Goal: Task Accomplishment & Management: Manage account settings

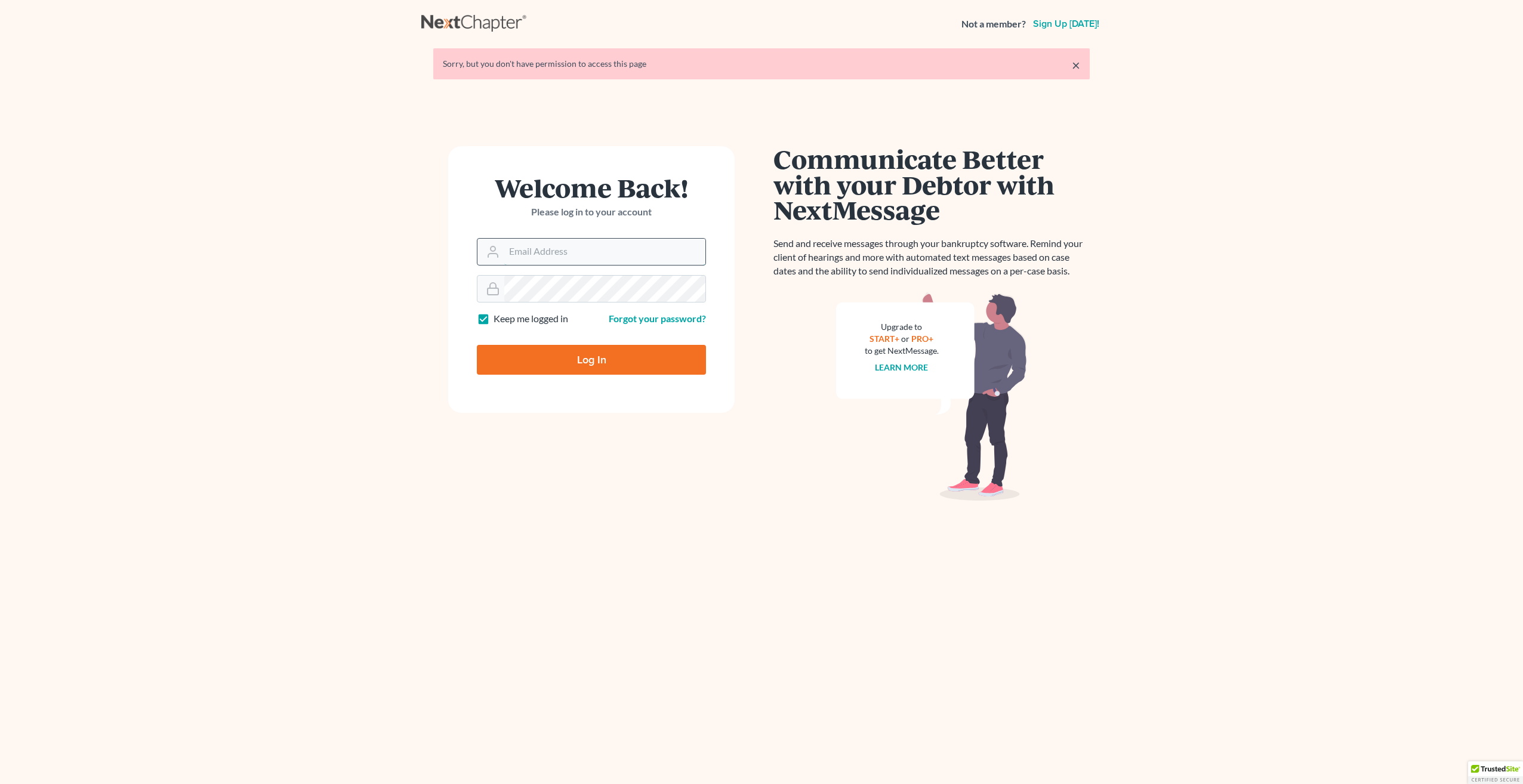
click at [552, 255] on input "Email Address" at bounding box center [604, 251] width 201 height 26
type input "[EMAIL_ADDRESS][DOMAIN_NAME]"
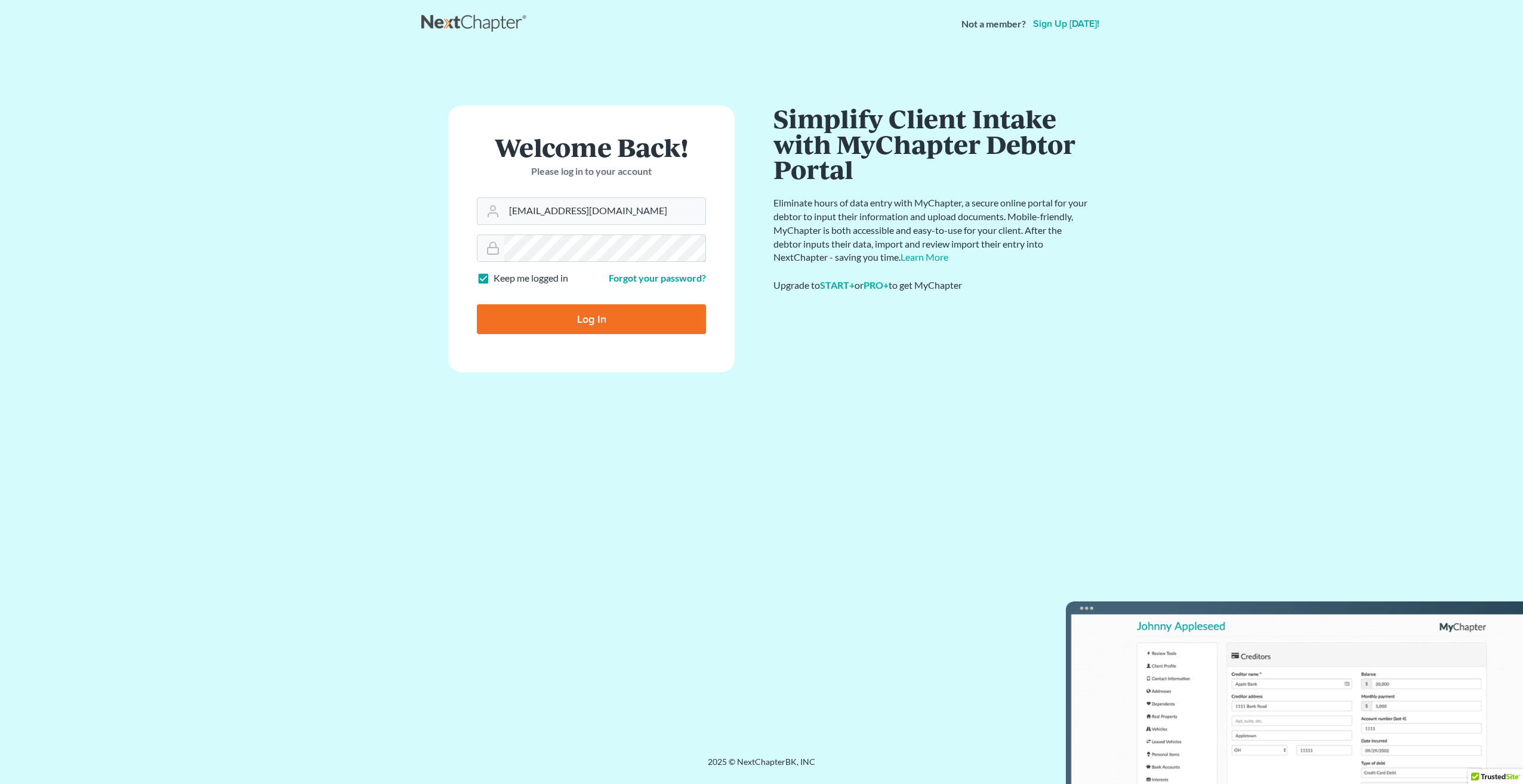
click at [477, 305] on input "Log In" at bounding box center [592, 319] width 229 height 30
type input "Thinking..."
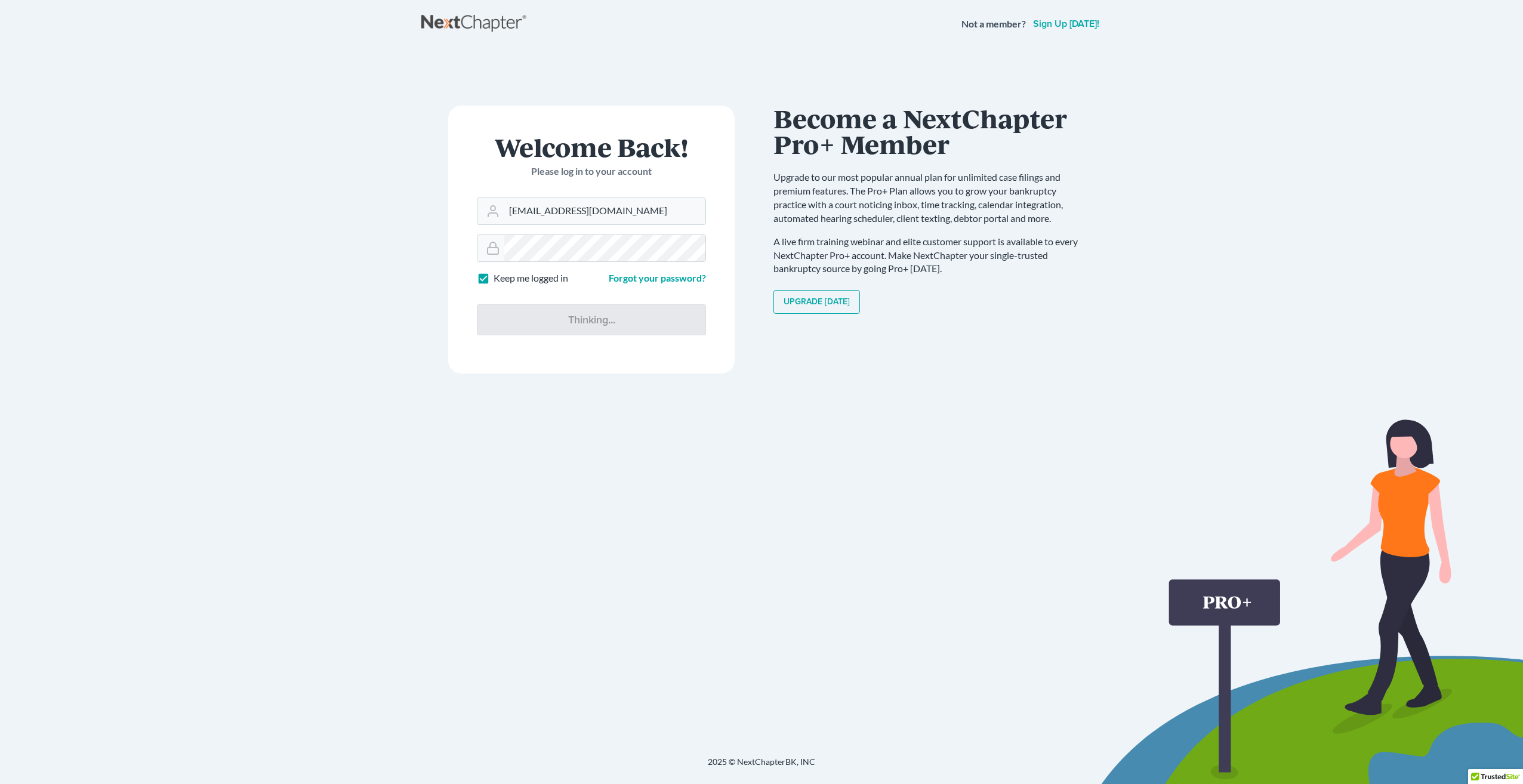
click at [1353, 117] on main "× Sorry, but you don't have permission to access this page Welcome Back! Please…" at bounding box center [761, 387] width 1523 height 679
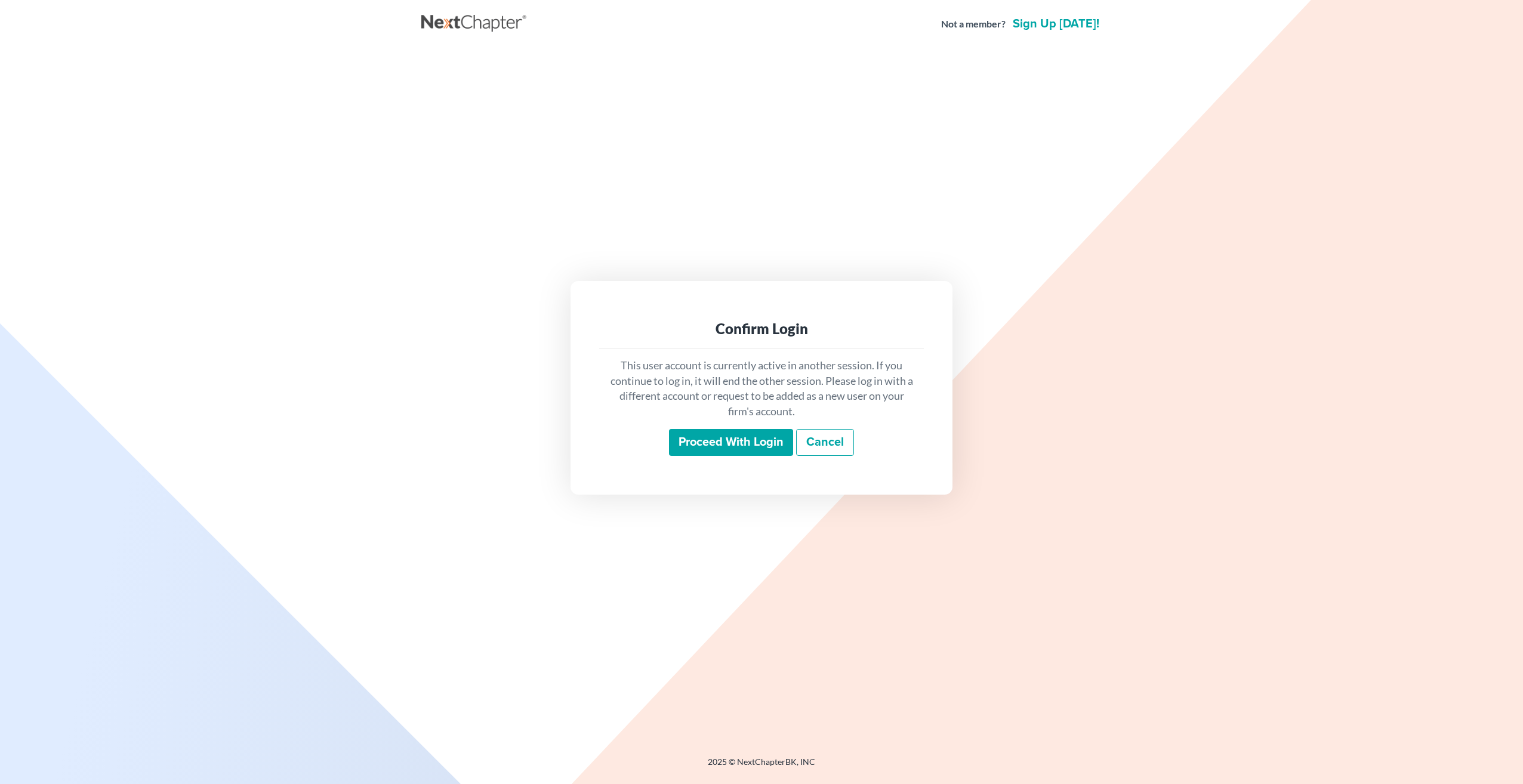
click at [704, 442] on input "Proceed with login" at bounding box center [731, 442] width 124 height 27
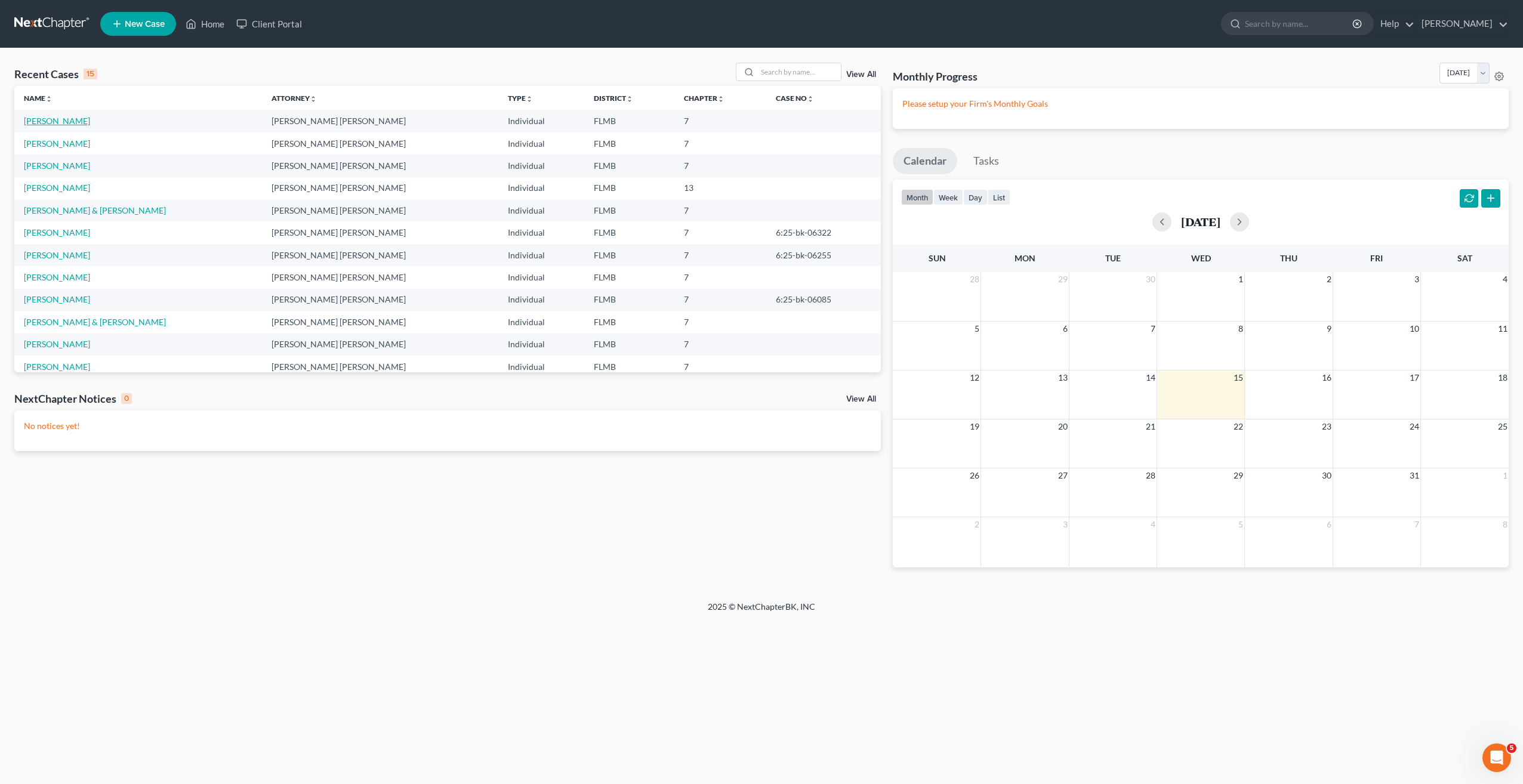
click at [73, 120] on link "[PERSON_NAME]" at bounding box center [56, 120] width 66 height 10
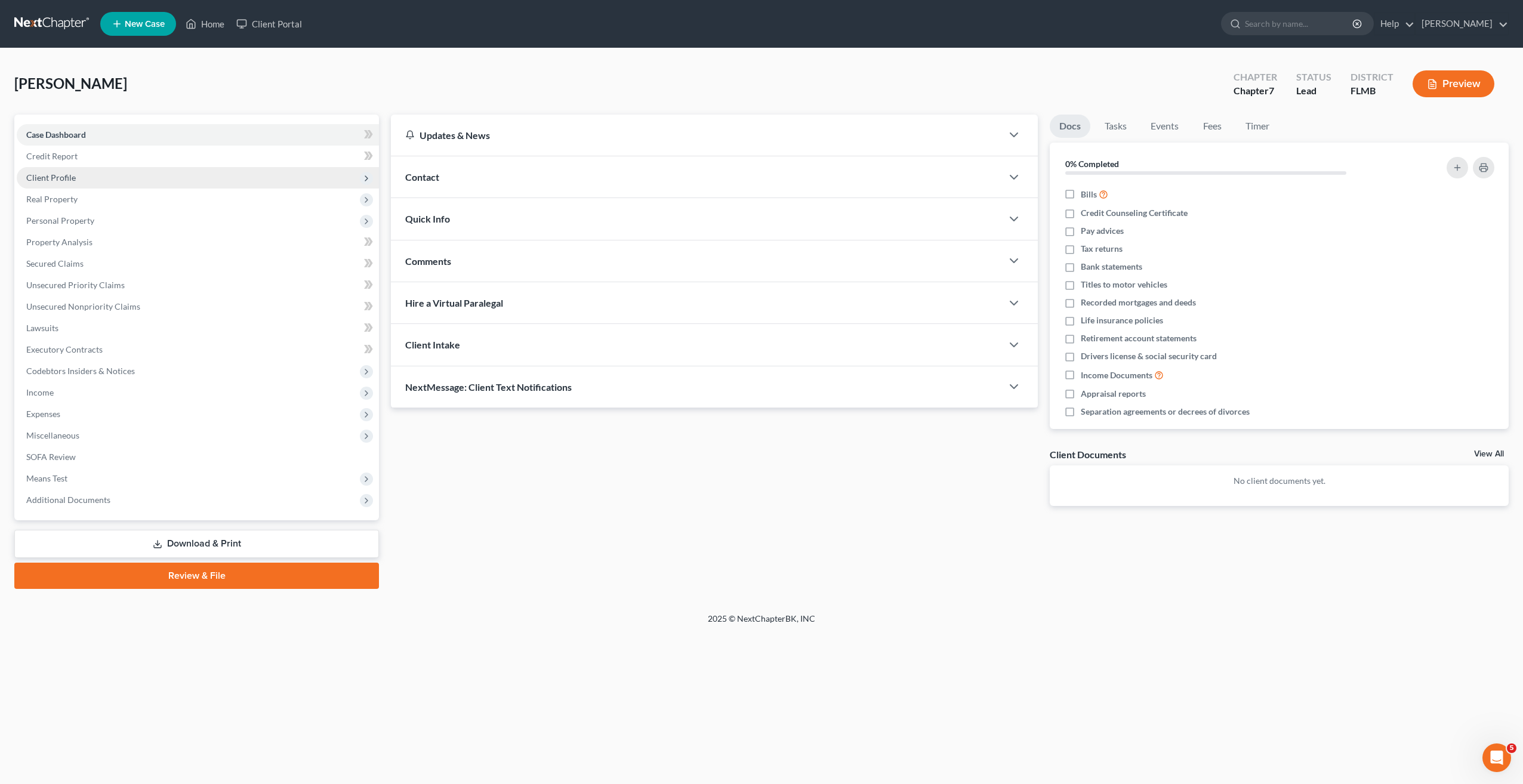
click at [45, 174] on span "Client Profile" at bounding box center [50, 177] width 50 height 10
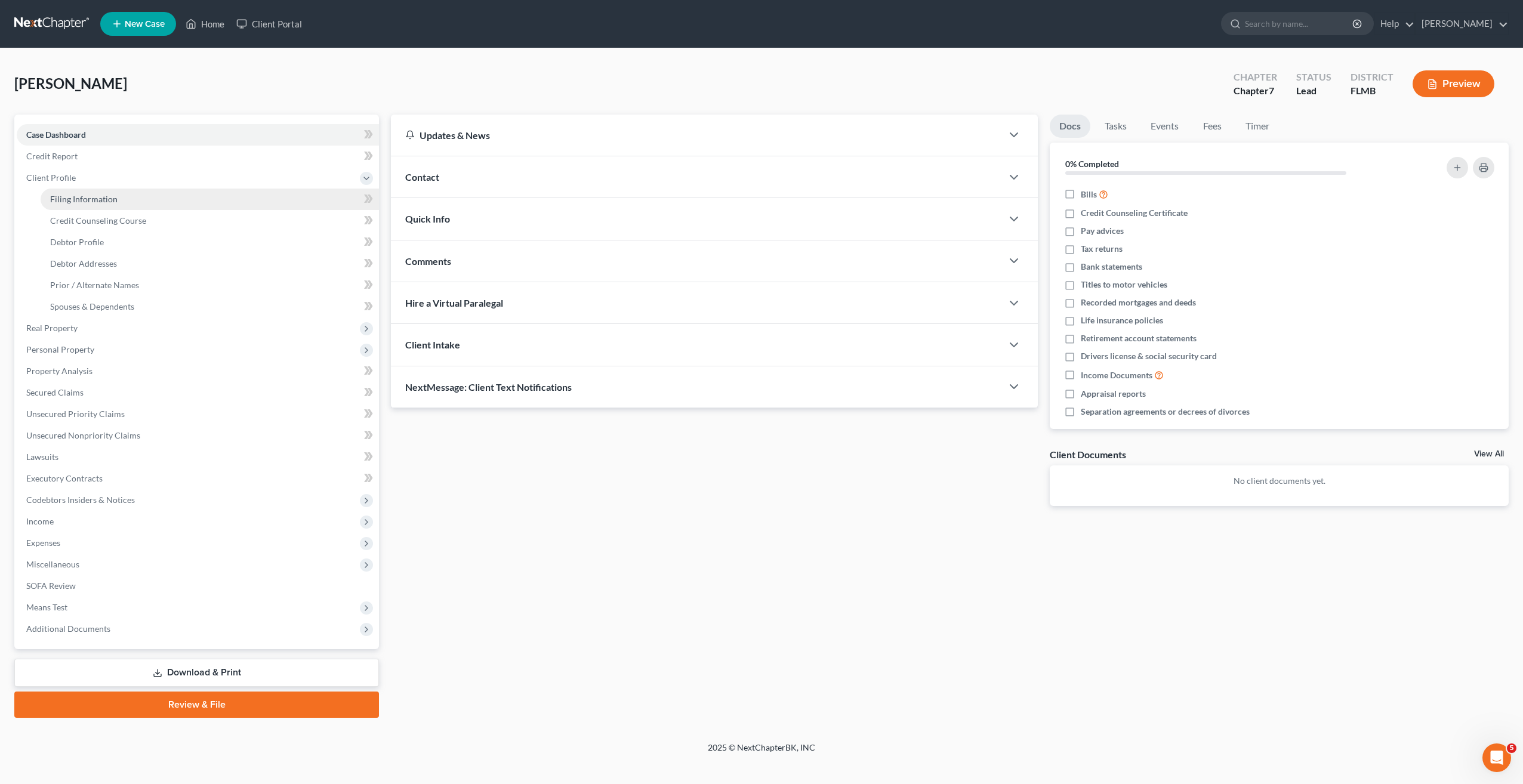
click at [73, 205] on link "Filing Information" at bounding box center [209, 199] width 338 height 22
select select "1"
select select "0"
select select "44"
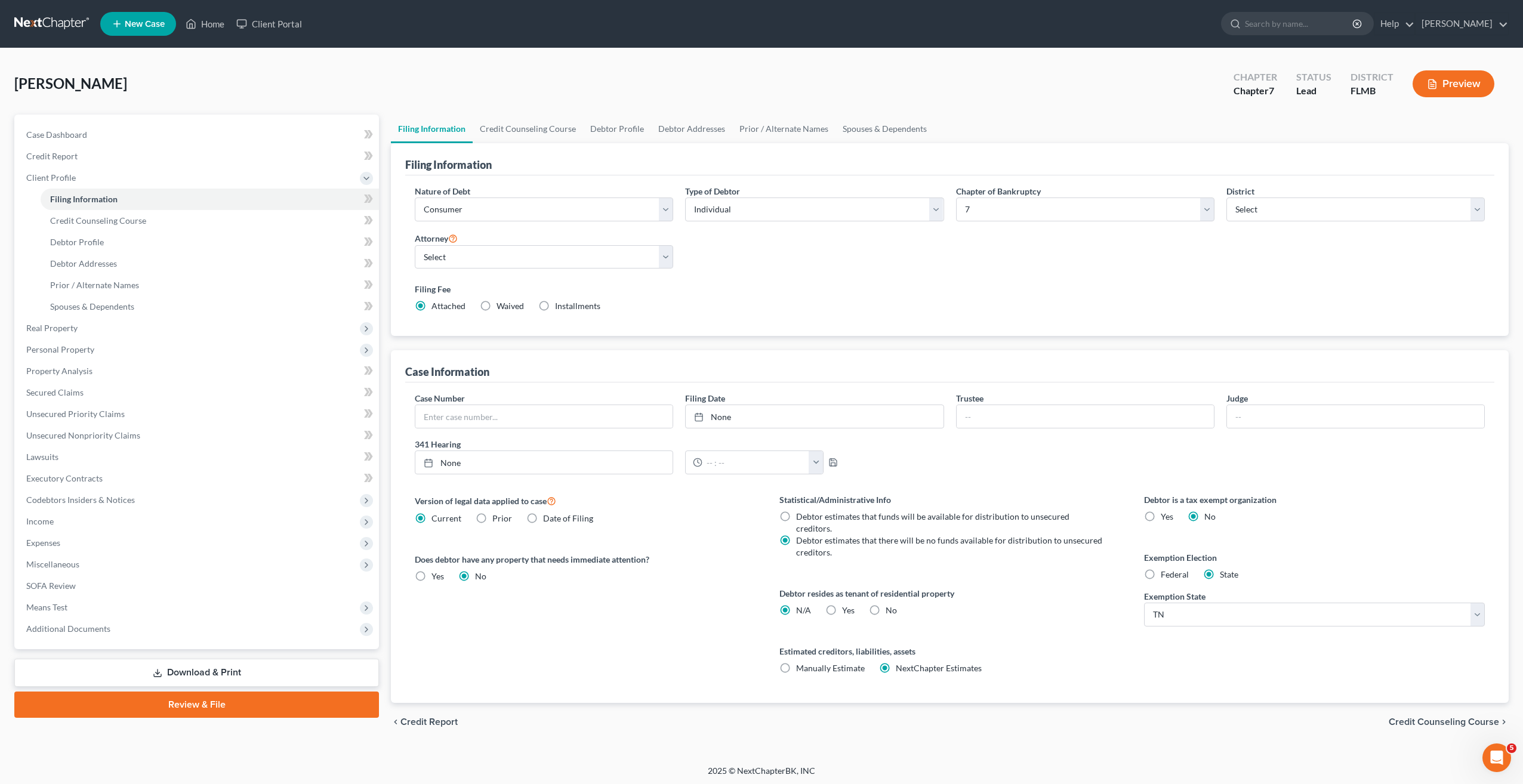
click at [751, 273] on div "Nature of Debt Select Business Consumer Other Nature of Business Select Clearin…" at bounding box center [950, 253] width 1082 height 137
click at [213, 673] on link "Download & Print" at bounding box center [197, 672] width 364 height 28
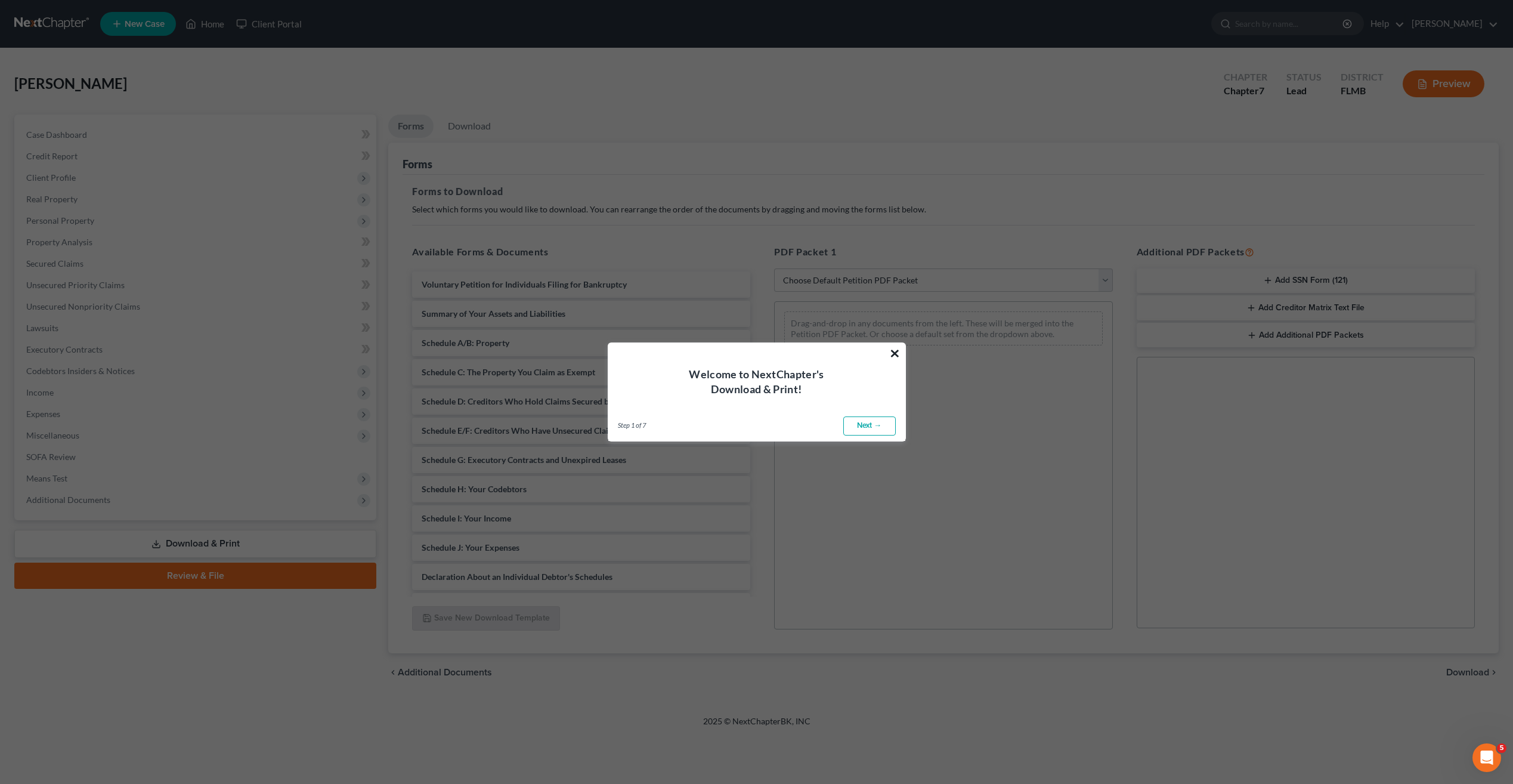
click at [894, 355] on button "×" at bounding box center [895, 352] width 12 height 19
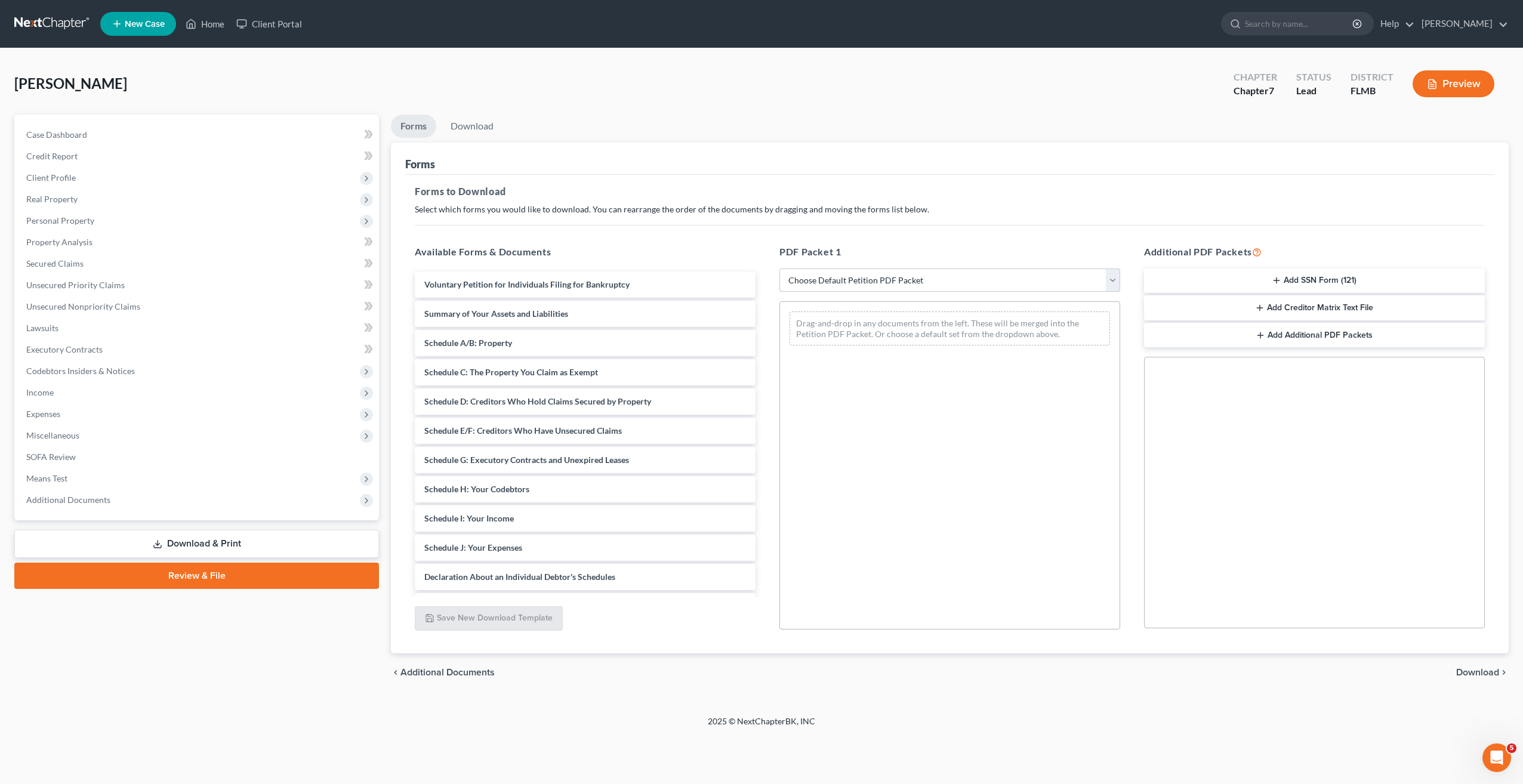
click at [878, 283] on select "Choose Default Petition PDF Packet Complete Bankruptcy Petition (all forms and …" at bounding box center [950, 280] width 341 height 23
select select "0"
click at [780, 269] on select "Choose Default Petition PDF Packet Complete Bankruptcy Petition (all forms and …" at bounding box center [950, 280] width 341 height 23
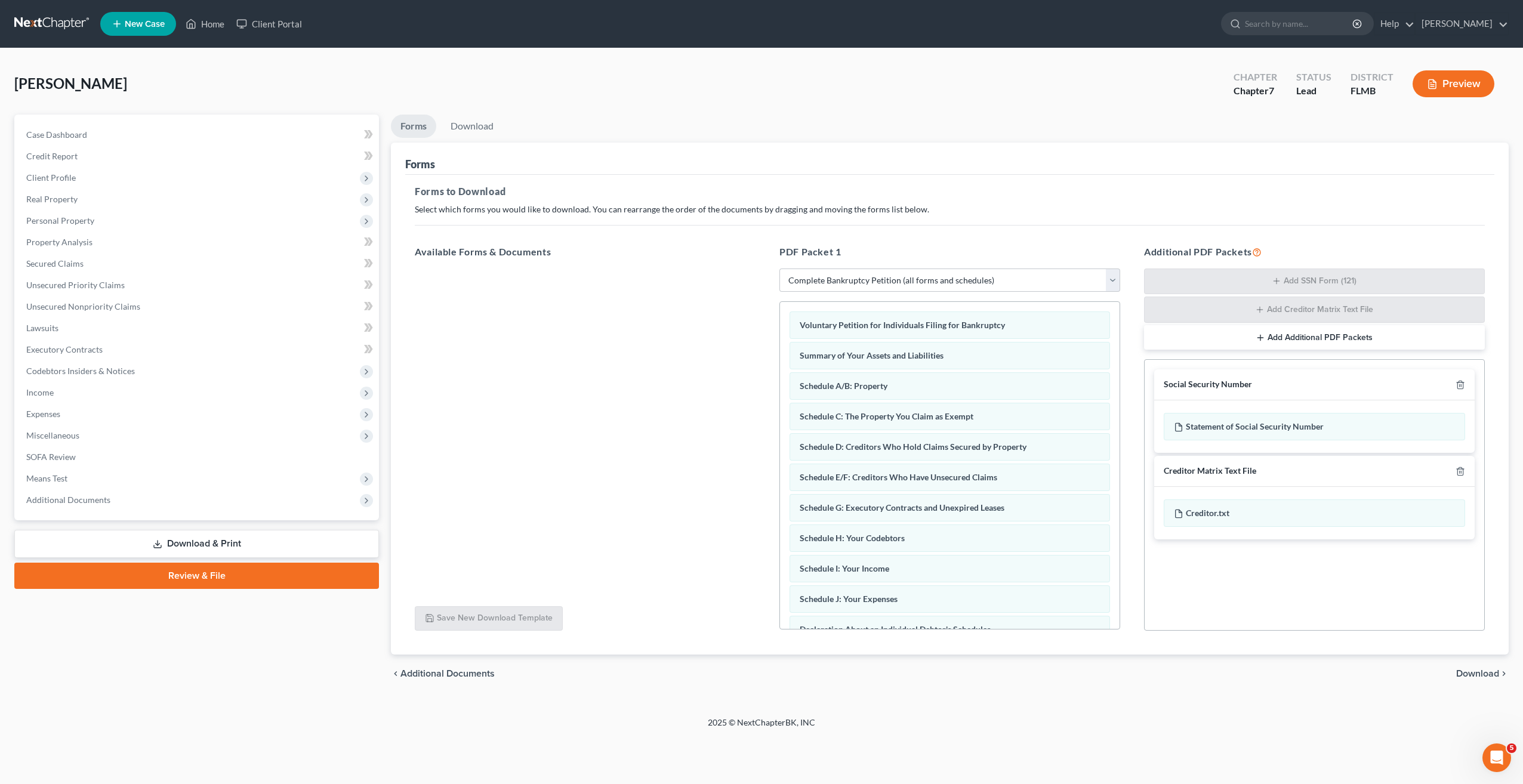
drag, startPoint x: 1504, startPoint y: 664, endPoint x: 1500, endPoint y: 670, distance: 7.2
click at [1500, 670] on div "chevron_left Additional Documents Download chevron_right" at bounding box center [950, 673] width 1118 height 38
click at [1479, 671] on span "Download" at bounding box center [1478, 673] width 43 height 10
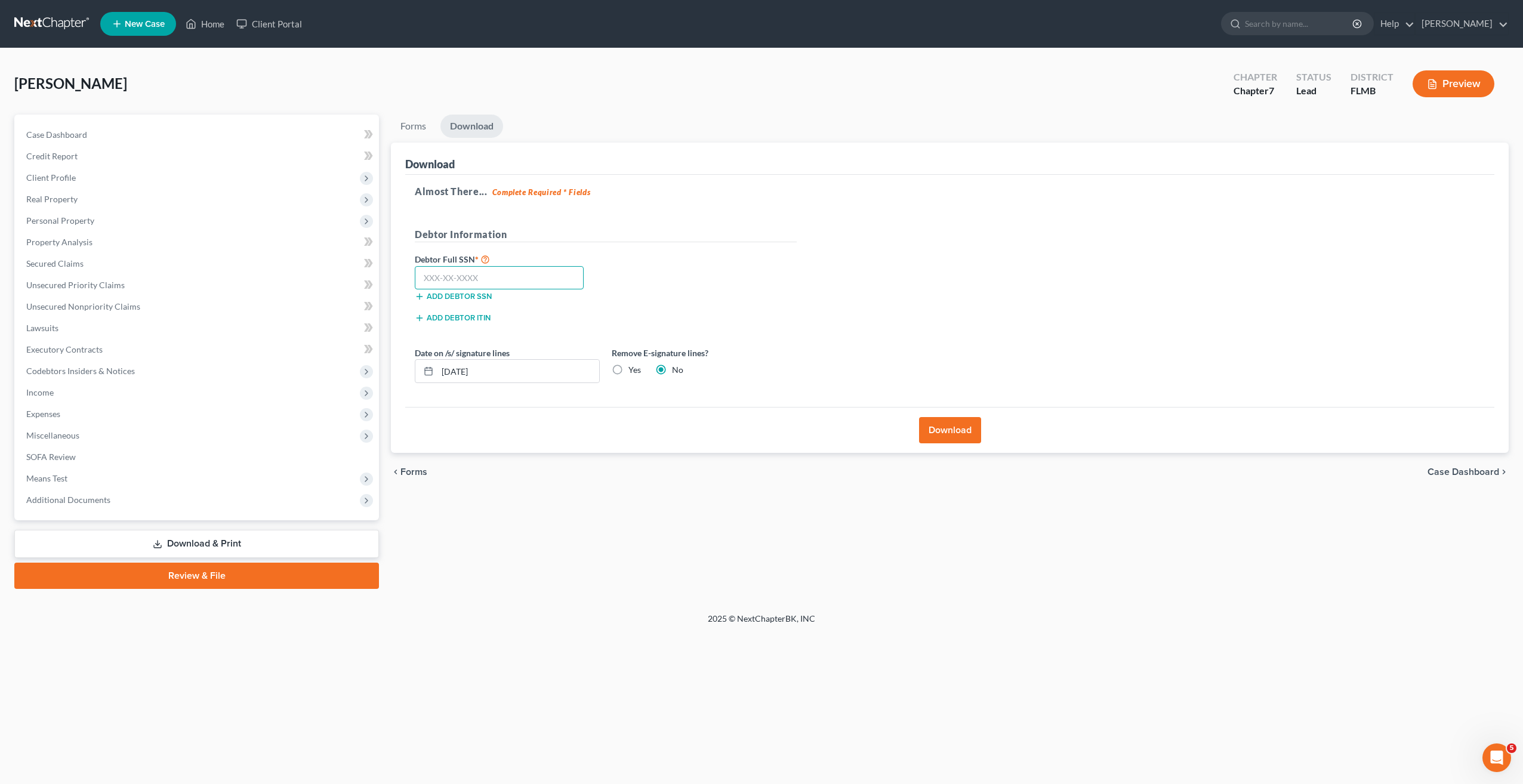
click at [483, 273] on input "text" at bounding box center [499, 278] width 169 height 23
type input "413-88-6502"
click at [628, 369] on label "Yes" at bounding box center [635, 369] width 13 height 12
click at [633, 369] on input "Yes" at bounding box center [637, 368] width 8 height 8
radio input "true"
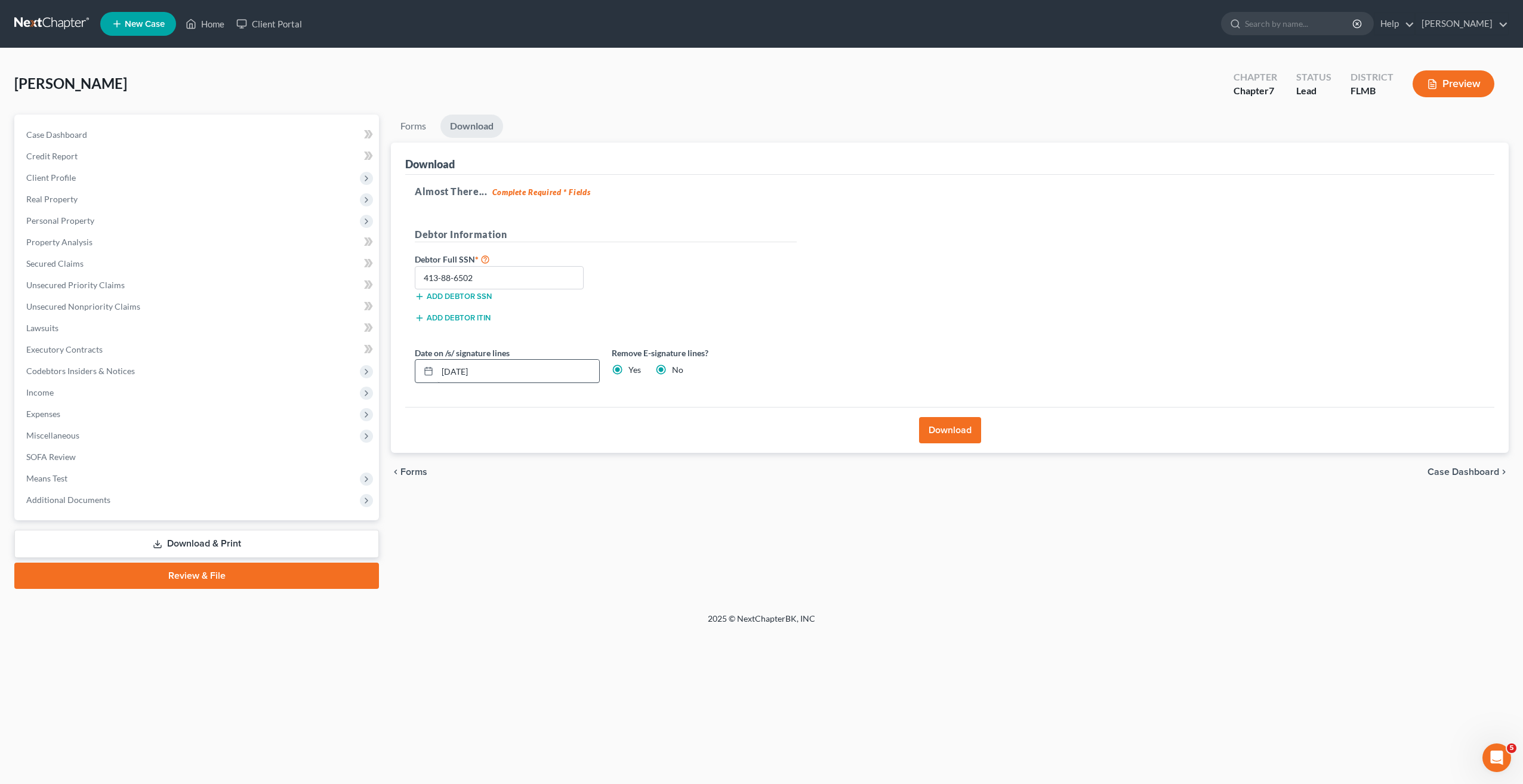
radio input "false"
drag, startPoint x: 476, startPoint y: 370, endPoint x: 417, endPoint y: 371, distance: 59.0
click at [417, 371] on div "[DATE]" at bounding box center [507, 371] width 185 height 23
click at [718, 322] on div "Add debtor ITIN" at bounding box center [605, 322] width 394 height 22
click at [491, 278] on input "413-88-6502" at bounding box center [499, 278] width 169 height 23
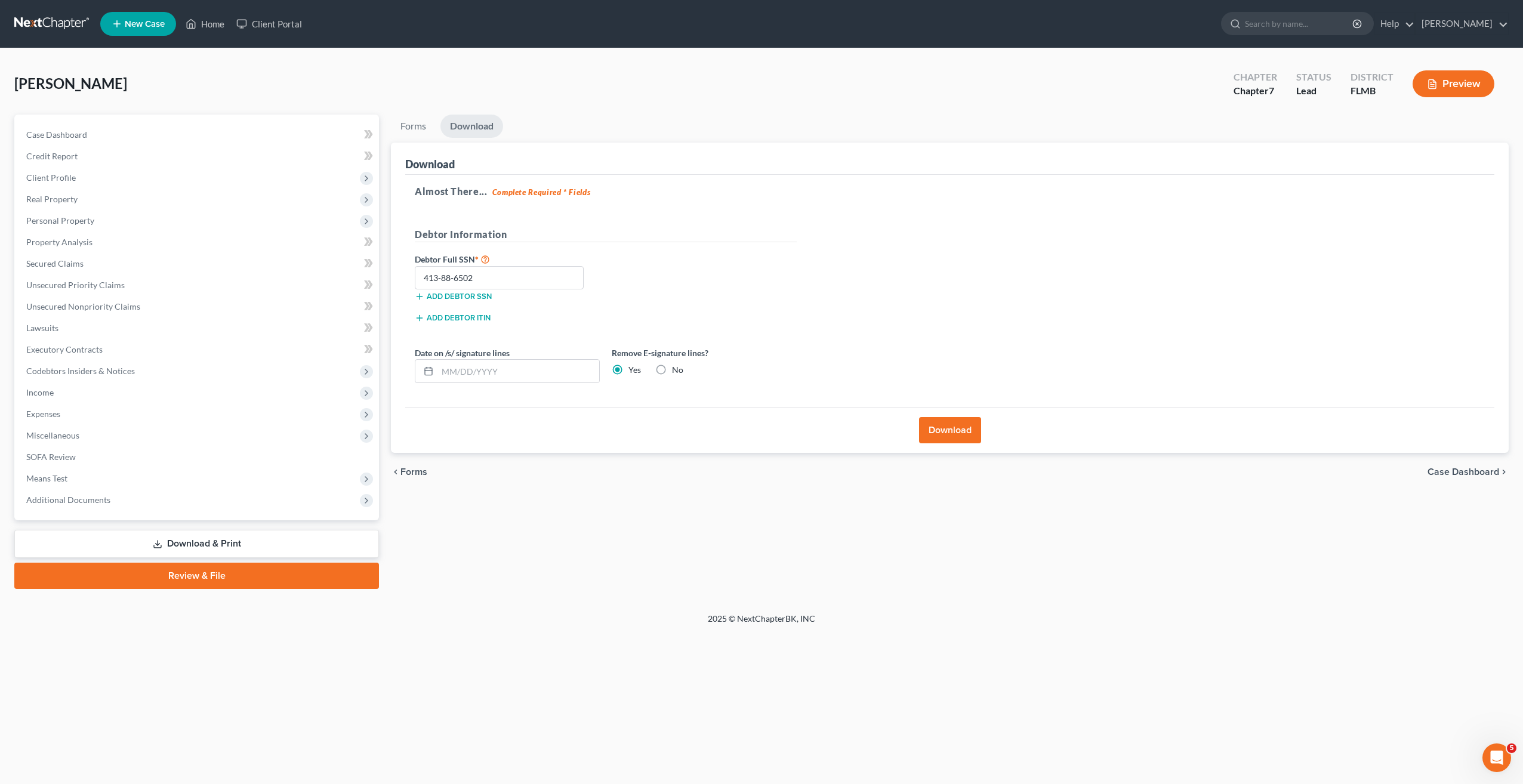
click at [954, 428] on button "Download" at bounding box center [950, 430] width 62 height 26
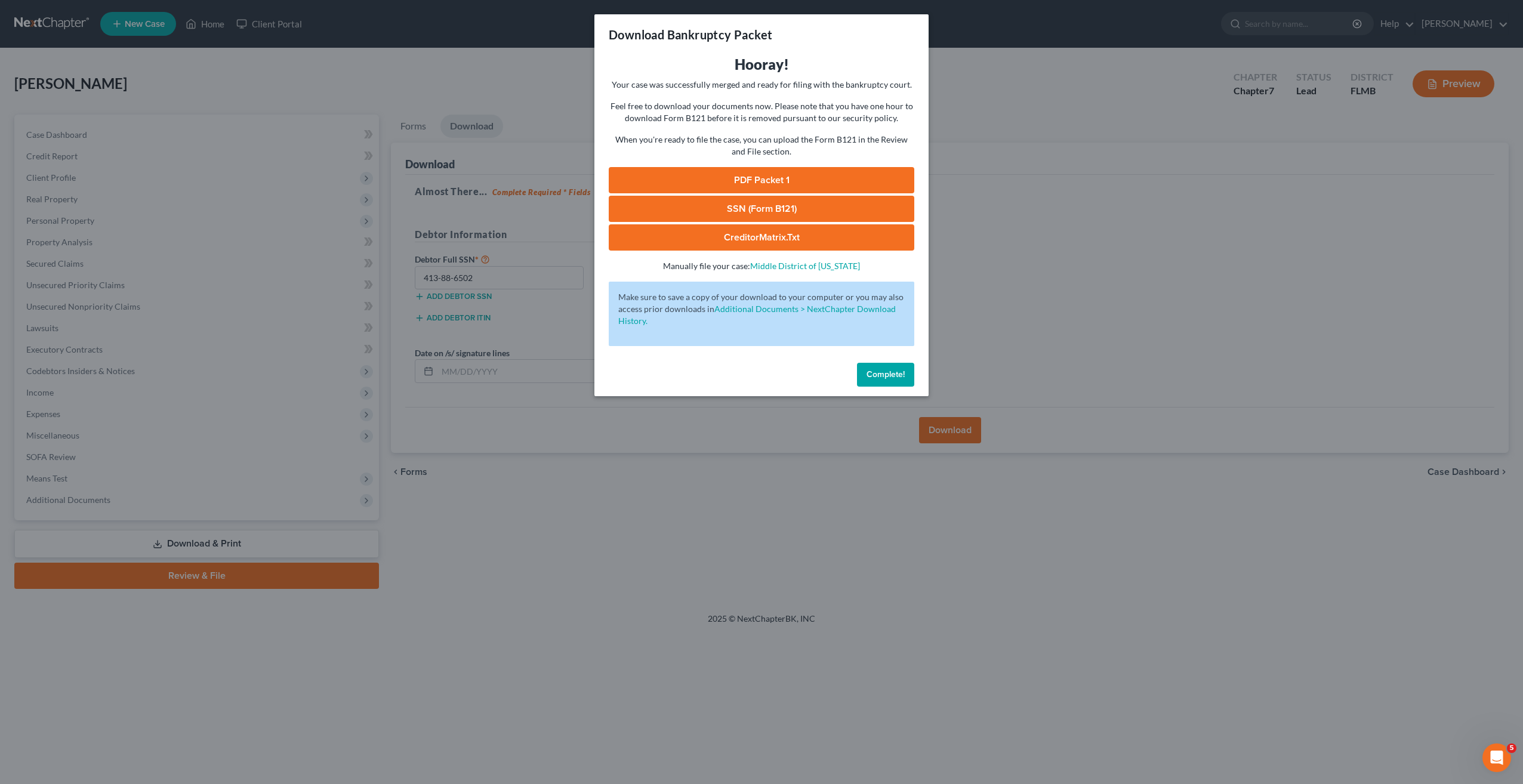
click at [721, 211] on link "SSN (Form B121)" at bounding box center [761, 208] width 306 height 26
click at [725, 181] on link "PDF Packet 1" at bounding box center [761, 179] width 306 height 26
click at [266, 366] on div "Download Bankruptcy Packet Hooray! Your case was successfully merged and ready …" at bounding box center [761, 392] width 1523 height 784
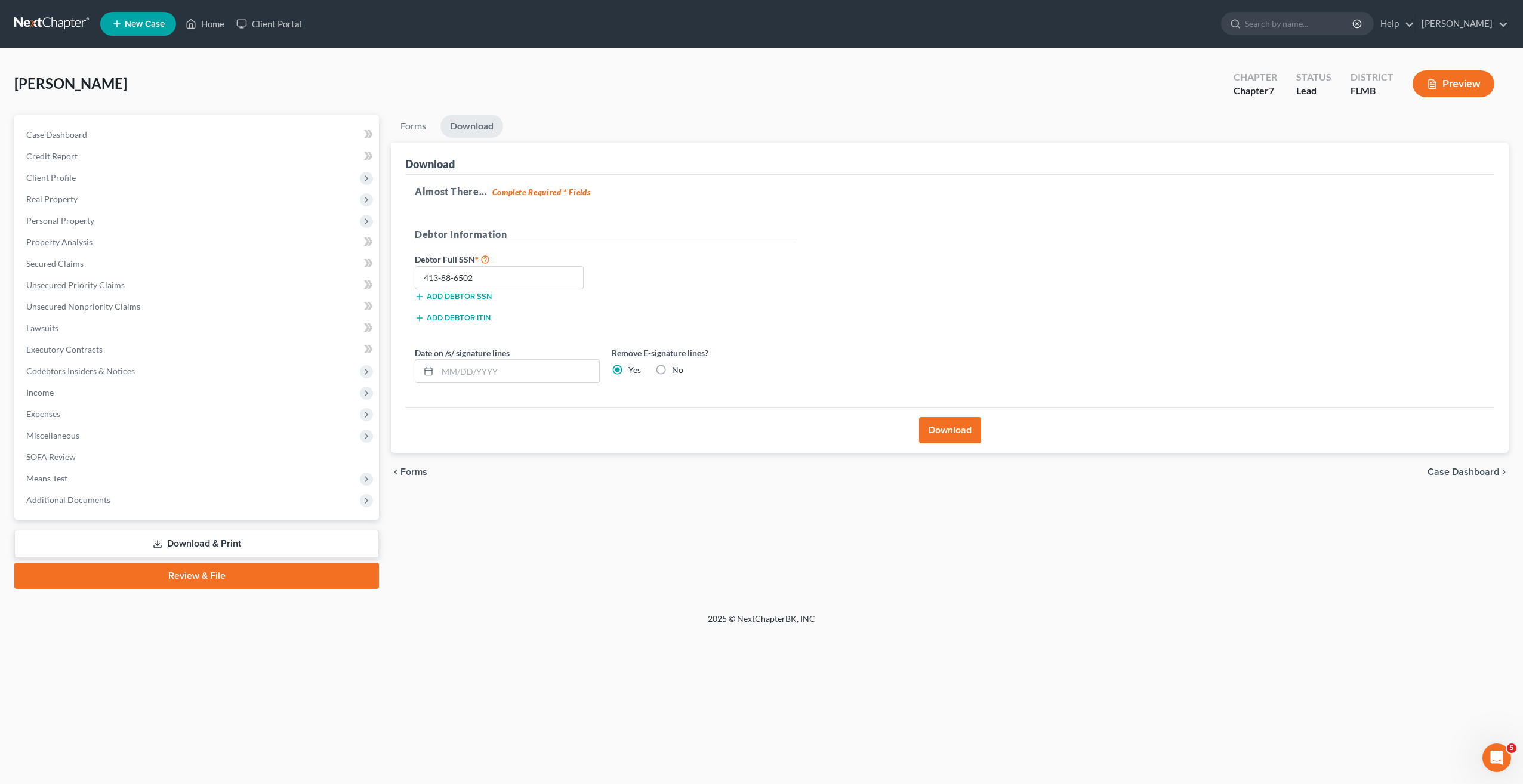
select select "1"
select select "0"
select select "15"
select select "0"
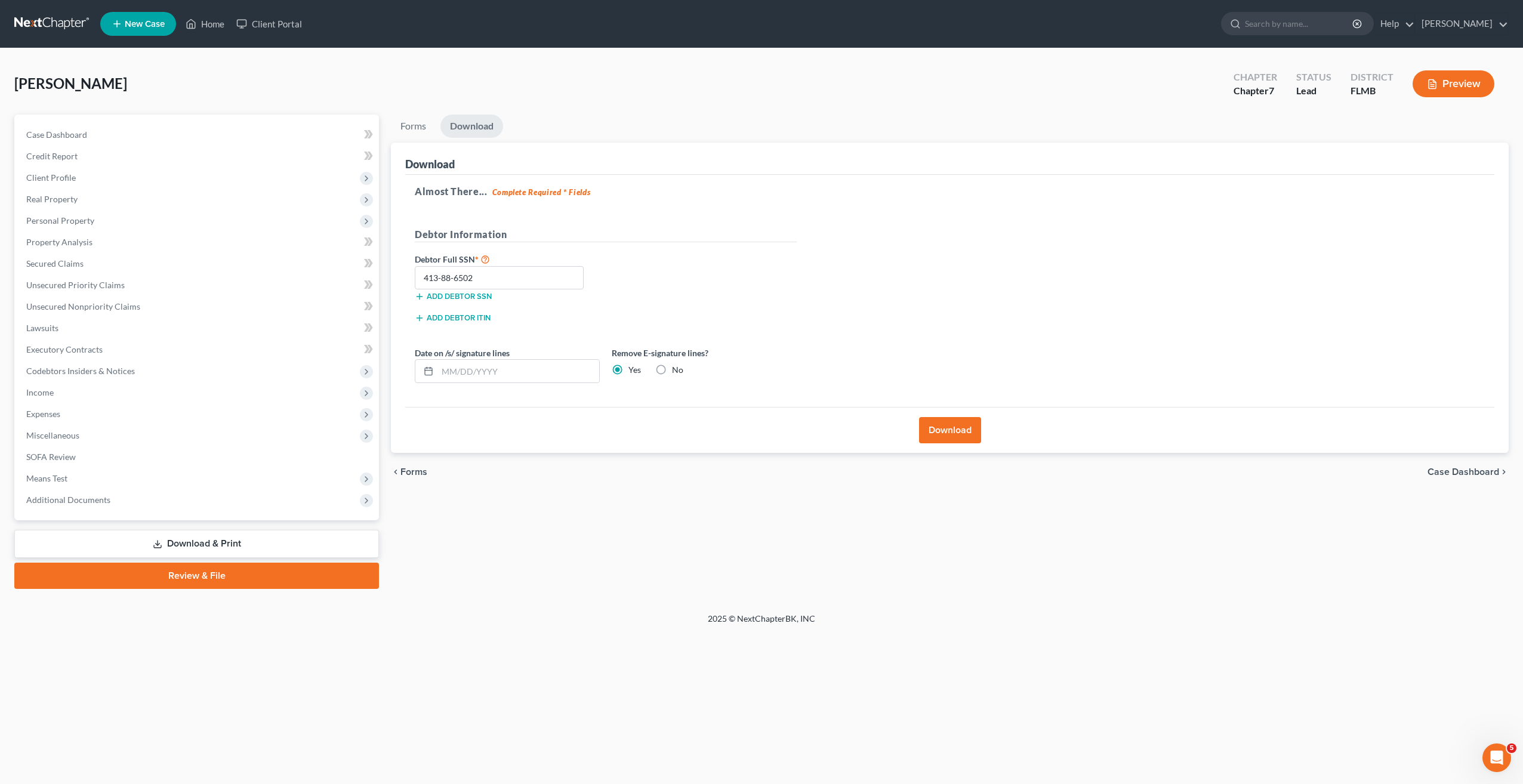
select select "44"
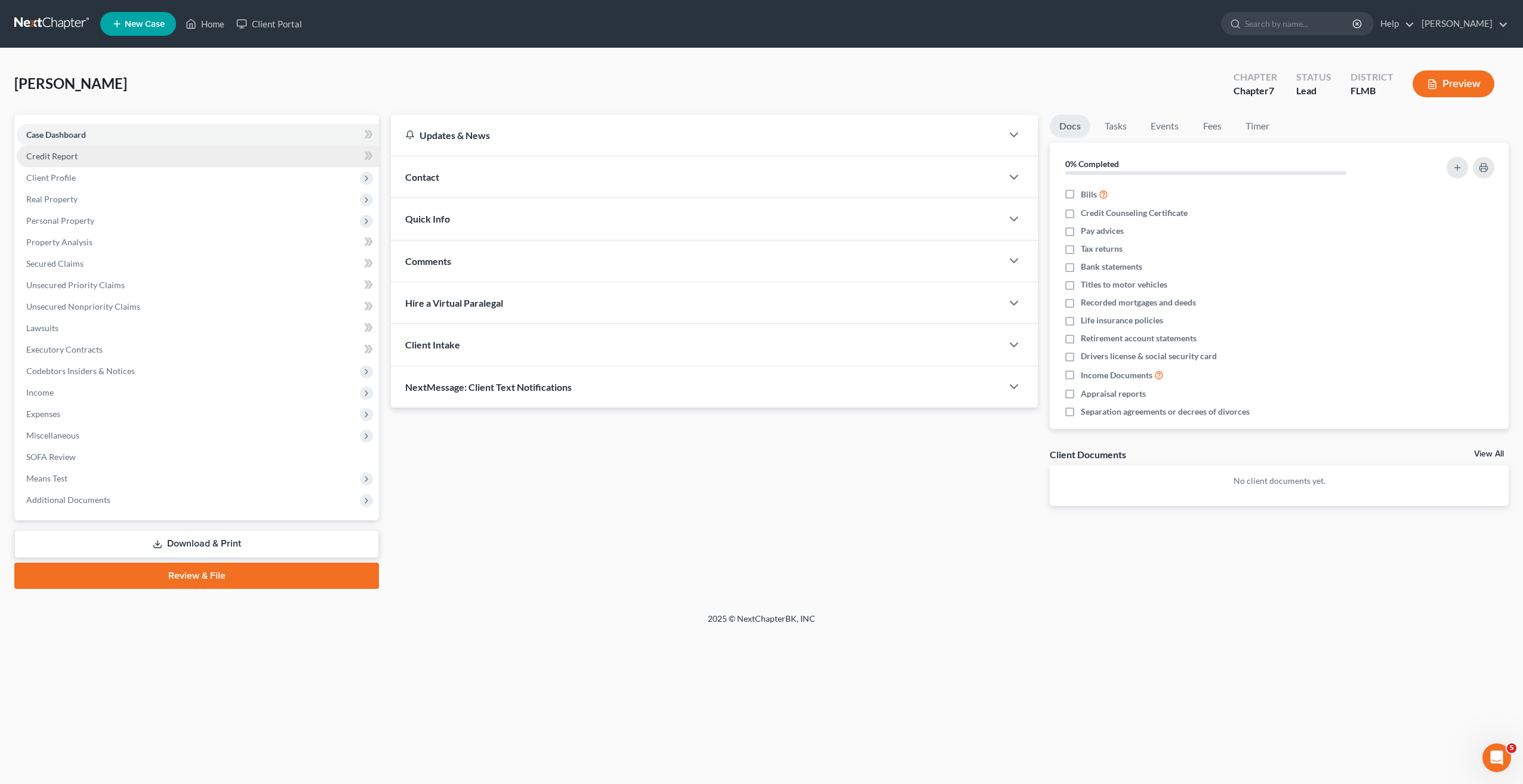
click at [77, 154] on span "Credit Report" at bounding box center [51, 155] width 51 height 10
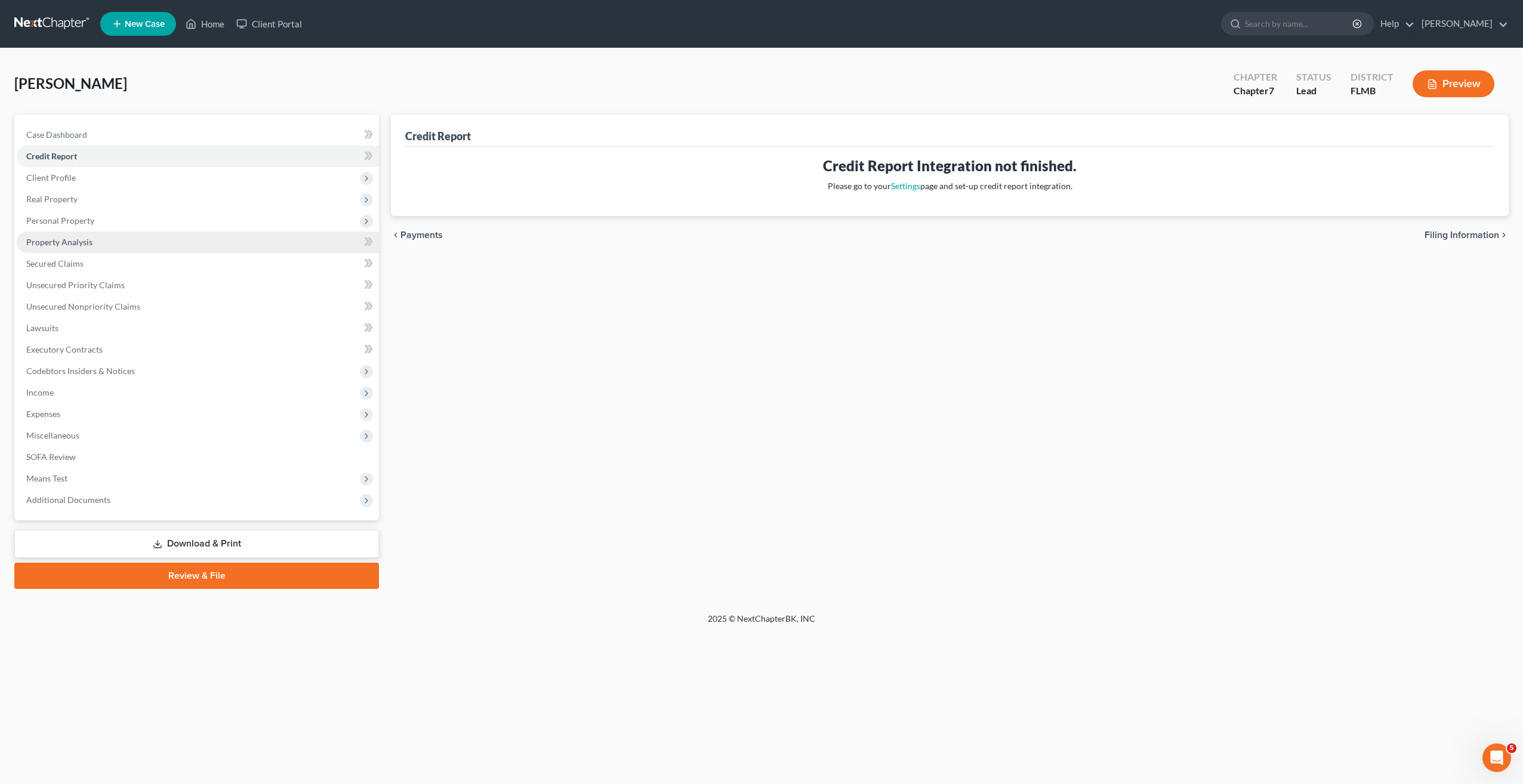
drag, startPoint x: 670, startPoint y: 325, endPoint x: 43, endPoint y: 231, distance: 634.0
click at [649, 325] on div "Credit Report Credit Report Integration not finished. Please go to your Setting…" at bounding box center [950, 351] width 1130 height 474
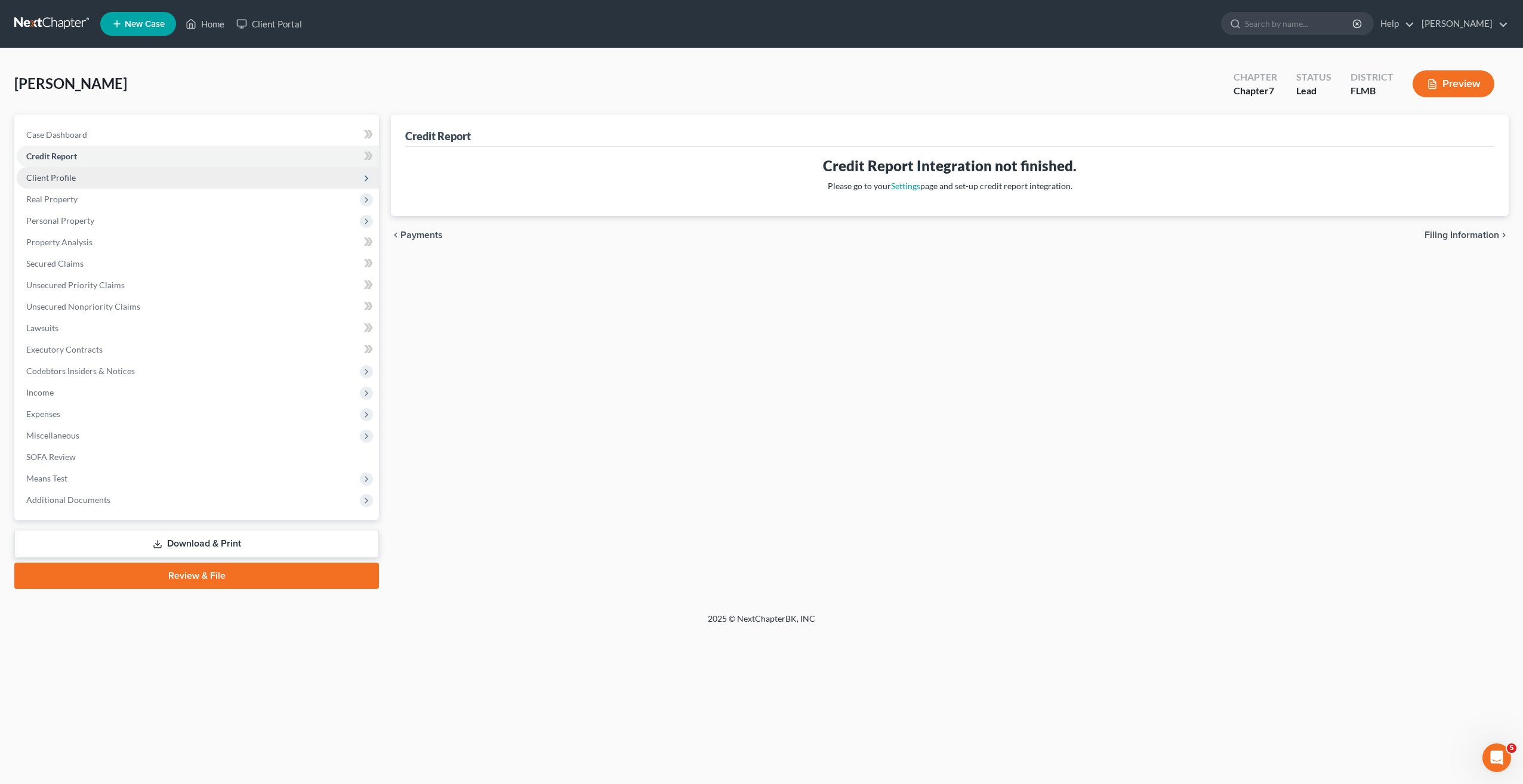
click at [38, 181] on span "Client Profile" at bounding box center [50, 177] width 50 height 10
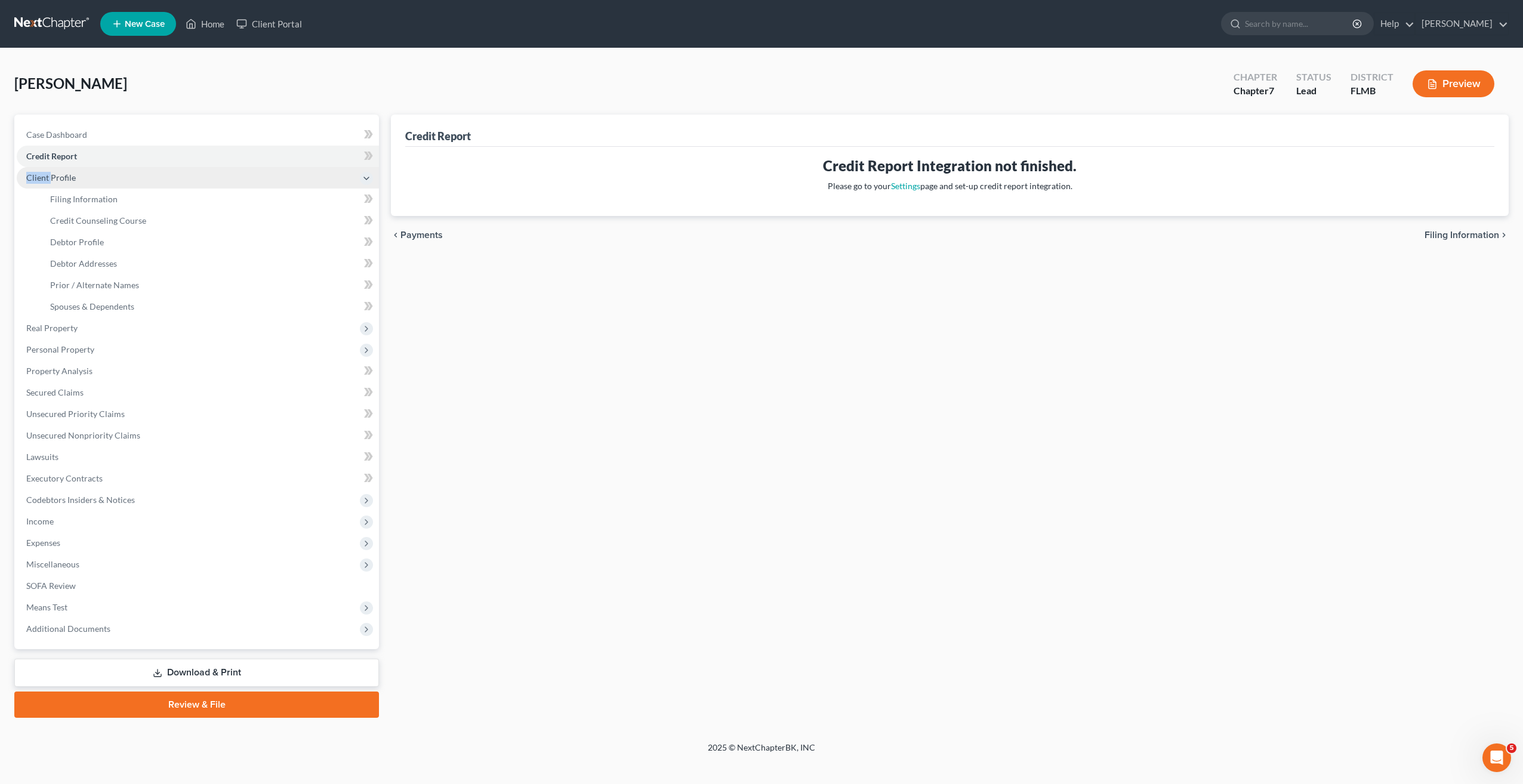
click at [38, 181] on span "Client Profile" at bounding box center [50, 177] width 50 height 10
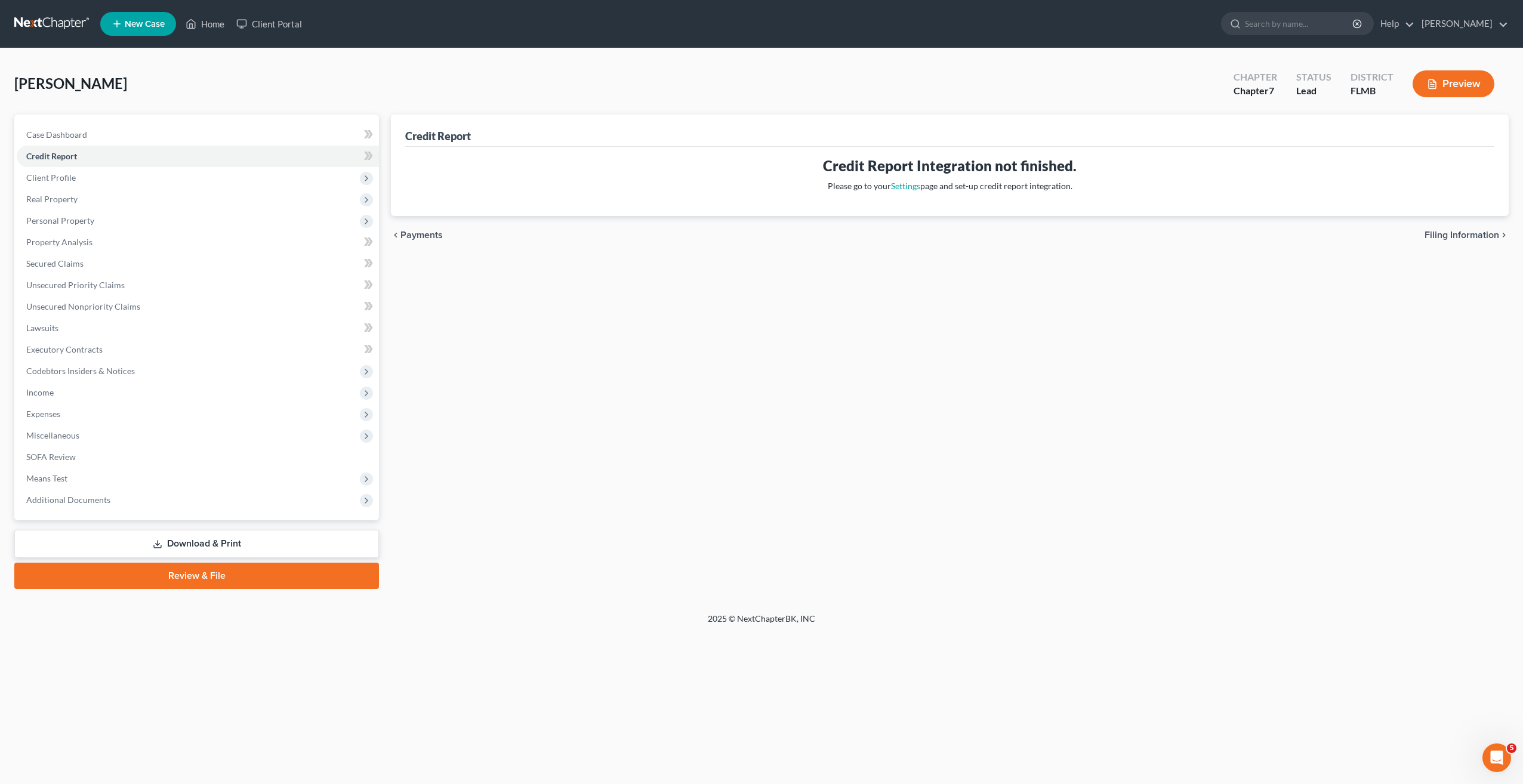
drag, startPoint x: 534, startPoint y: 319, endPoint x: 499, endPoint y: 314, distance: 35.4
click at [527, 318] on div "Credit Report Credit Report Integration not finished. Please go to your Setting…" at bounding box center [950, 351] width 1130 height 474
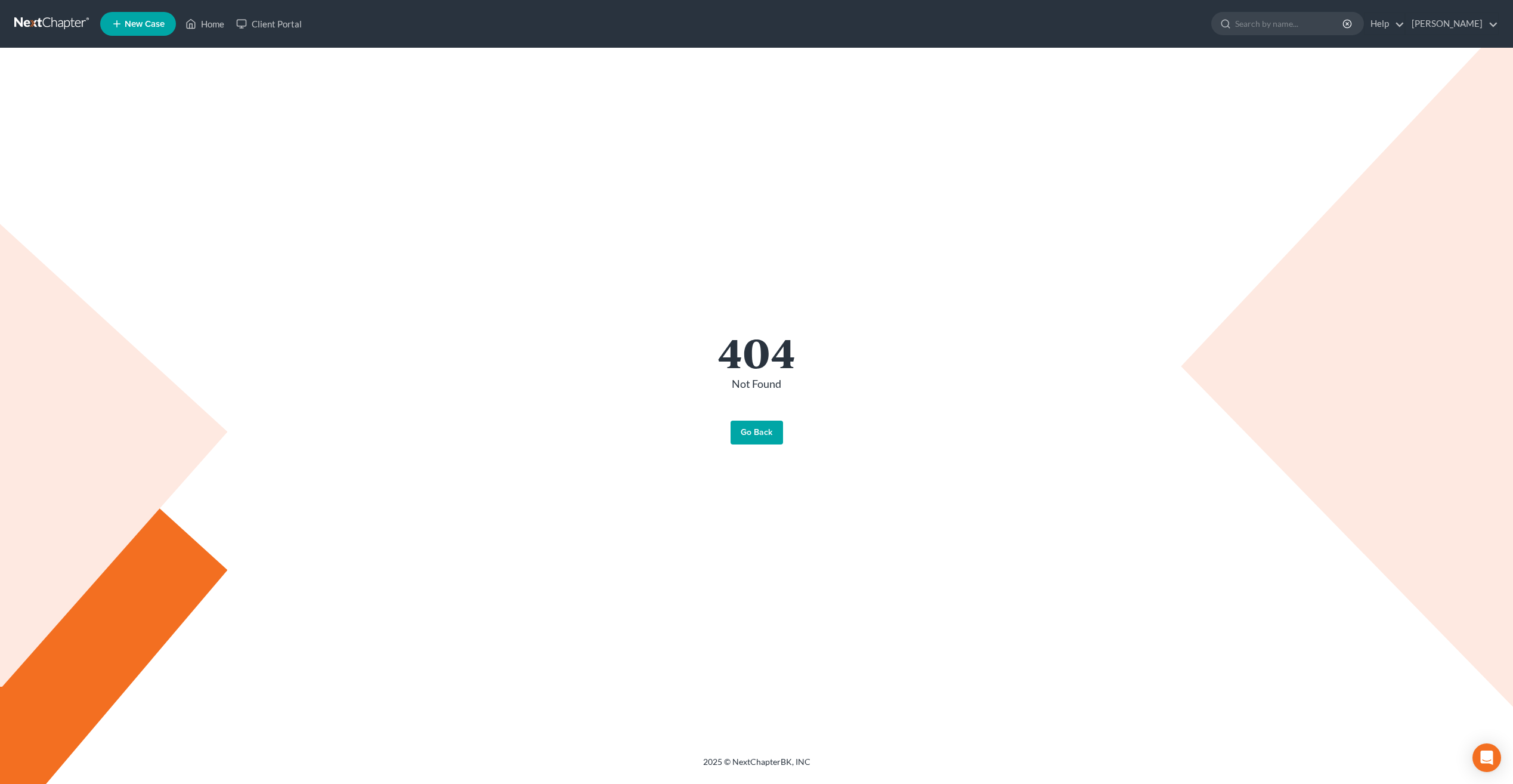
drag, startPoint x: 423, startPoint y: 2, endPoint x: 433, endPoint y: 5, distance: 10.4
click at [423, 2] on nav "Home New Case Client Portal Craig Bourne craigbournelaw@yahoo.com My Account Se…" at bounding box center [756, 23] width 1513 height 48
